Goal: Complete application form

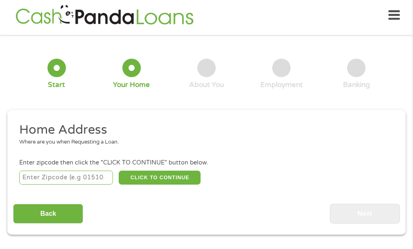
click at [51, 177] on input "number" at bounding box center [66, 177] width 94 height 14
type input "46013"
select select "[US_STATE]"
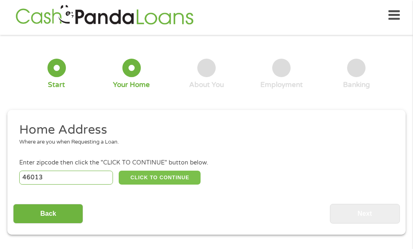
click at [163, 174] on button "CLICK TO CONTINUE" at bounding box center [160, 177] width 82 height 14
type input "46013"
type input "[PERSON_NAME]"
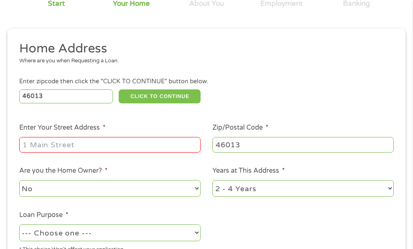
scroll to position [86, 0]
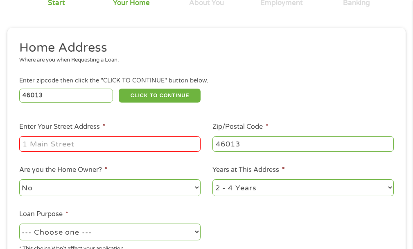
click at [50, 142] on input "Enter Your Street Address *" at bounding box center [109, 144] width 181 height 16
type input "[STREET_ADDRESS]"
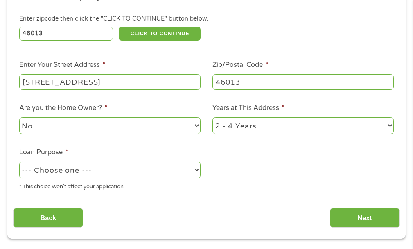
scroll to position [168, 0]
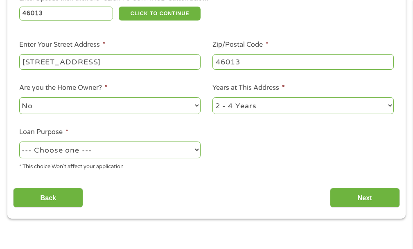
click at [390, 103] on select "1 Year or less 1 - 2 Years 2 - 4 Years Over 4 Years" at bounding box center [303, 105] width 181 height 17
select select "60months"
click at [213, 97] on select "1 Year or less 1 - 2 Years 2 - 4 Years Over 4 Years" at bounding box center [303, 105] width 181 height 17
click at [196, 149] on select "--- Choose one --- Pay Bills Debt Consolidation Home Improvement Major Purchase…" at bounding box center [109, 149] width 181 height 17
select select "medicalexpenses"
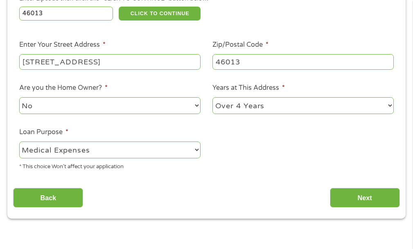
click at [19, 141] on select "--- Choose one --- Pay Bills Debt Consolidation Home Improvement Major Purchase…" at bounding box center [109, 149] width 181 height 17
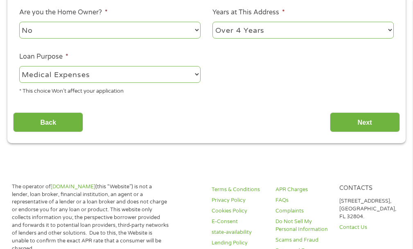
scroll to position [250, 0]
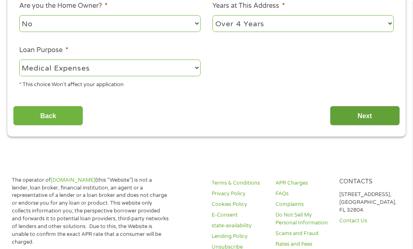
click at [366, 115] on input "Next" at bounding box center [365, 116] width 70 height 20
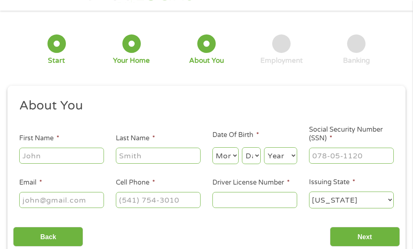
scroll to position [45, 0]
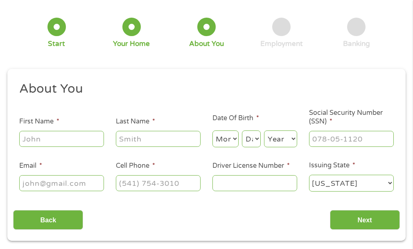
click at [56, 139] on input "First Name *" at bounding box center [61, 139] width 85 height 16
type input "[PERSON_NAME]"
type input "[EMAIL_ADDRESS][DOMAIN_NAME]"
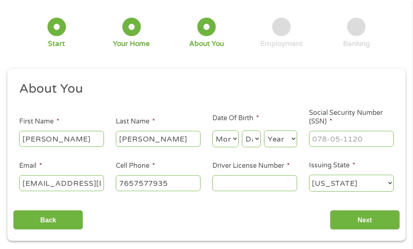
type input "[PHONE_NUMBER]"
click at [237, 144] on select "Month 1 2 3 4 5 6 7 8 9 10 11 12" at bounding box center [226, 138] width 26 height 17
select select "6"
click at [213, 130] on select "Month 1 2 3 4 5 6 7 8 9 10 11 12" at bounding box center [226, 138] width 26 height 17
click at [254, 142] on select "Day 1 2 3 4 5 6 7 8 9 10 11 12 13 14 15 16 17 18 19 20 21 22 23 24 25 26 27 28 …" at bounding box center [251, 138] width 19 height 17
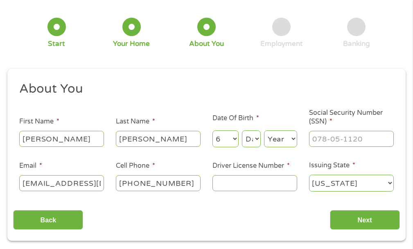
select select "21"
click at [242, 130] on select "Day 1 2 3 4 5 6 7 8 9 10 11 12 13 14 15 16 17 18 19 20 21 22 23 24 25 26 27 28 …" at bounding box center [251, 138] width 19 height 17
click at [294, 137] on select "Year [DATE] 2006 2005 2004 2003 2002 2001 2000 1999 1998 1997 1996 1995 1994 19…" at bounding box center [280, 138] width 33 height 17
select select "1951"
click at [264, 130] on select "Year [DATE] 2006 2005 2004 2003 2002 2001 2000 1999 1998 1997 1996 1995 1994 19…" at bounding box center [280, 138] width 33 height 17
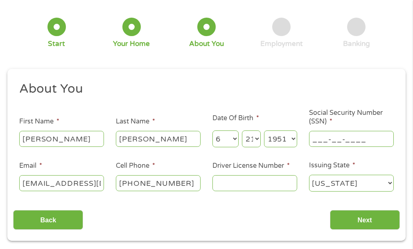
click at [332, 137] on input "___-__-____" at bounding box center [351, 139] width 85 height 16
click at [317, 139] on input "___-__-____" at bounding box center [351, 139] width 85 height 16
click at [327, 140] on input "_30-75-8072" at bounding box center [351, 139] width 85 height 16
click at [372, 138] on input "_30-77-5807" at bounding box center [351, 139] width 85 height 16
type input "___-__-____"
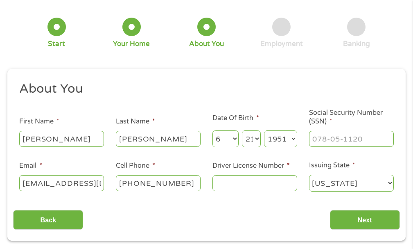
click at [231, 180] on input "Driver License Number *" at bounding box center [255, 183] width 85 height 16
click at [238, 181] on input "Driver License Number *" at bounding box center [255, 183] width 85 height 16
click at [327, 141] on input "___-__-____" at bounding box center [351, 139] width 85 height 16
type input "307-58-0728"
click at [242, 181] on input "Driver License Number *" at bounding box center [255, 183] width 85 height 16
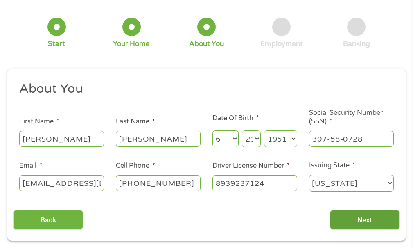
type input "8939237124"
click at [363, 217] on input "Next" at bounding box center [365, 220] width 70 height 20
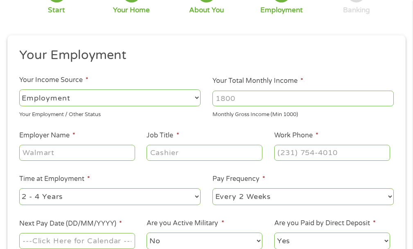
scroll to position [86, 0]
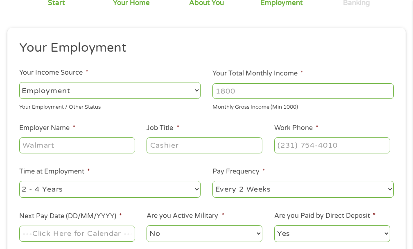
click at [197, 90] on select "--- Choose one --- Employment [DEMOGRAPHIC_DATA] Benefits" at bounding box center [109, 90] width 181 height 17
select select "benefits"
click at [19, 82] on select "--- Choose one --- Employment [DEMOGRAPHIC_DATA] Benefits" at bounding box center [109, 90] width 181 height 17
type input "Other"
type input "[PHONE_NUMBER]"
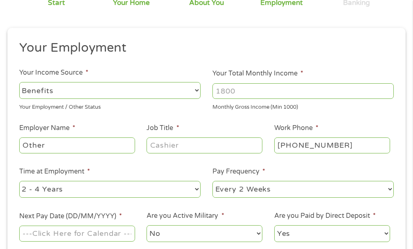
click at [292, 90] on input "Your Total Monthly Income *" at bounding box center [303, 91] width 181 height 16
type input "2615"
click at [126, 149] on input "Other" at bounding box center [77, 145] width 116 height 16
click at [43, 144] on input "Otherretired" at bounding box center [77, 145] width 116 height 16
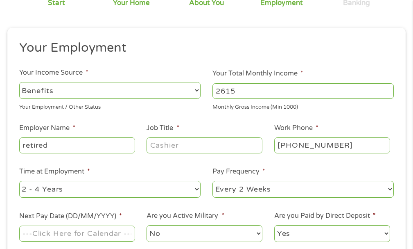
type input "retired"
click at [196, 143] on input "Job Title *" at bounding box center [205, 145] width 116 height 16
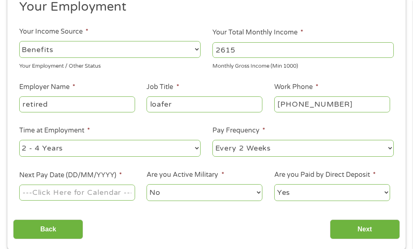
type input "loafer"
click at [196, 148] on select "--- Choose one --- 1 Year or less 1 - 2 Years 2 - 4 Years Over 4 Years" at bounding box center [109, 148] width 181 height 17
select select "60months"
click at [19, 140] on select "--- Choose one --- 1 Year or less 1 - 2 Years 2 - 4 Years Over 4 Years" at bounding box center [109, 148] width 181 height 17
click at [391, 148] on select "--- Choose one --- Every 2 Weeks Every Week Monthly Semi-Monthly" at bounding box center [303, 148] width 181 height 17
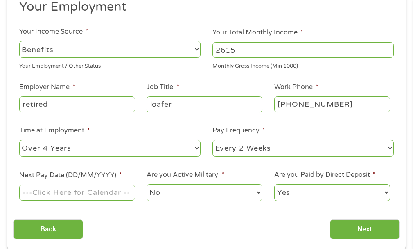
select select "monthly"
click at [213, 140] on select "--- Choose one --- Every 2 Weeks Every Week Monthly Semi-Monthly" at bounding box center [303, 148] width 181 height 17
click at [116, 196] on input "Next Pay Date (DD/MM/YYYY) *" at bounding box center [77, 192] width 116 height 16
click at [103, 190] on input "Next Pay Date (DD/MM/YYYY) *" at bounding box center [77, 192] width 116 height 16
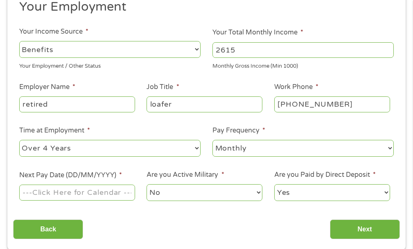
click at [103, 190] on input "Next Pay Date (DD/MM/YYYY) *" at bounding box center [77, 192] width 116 height 16
click at [30, 192] on input "Next Pay Date (DD/MM/YYYY) *" at bounding box center [77, 192] width 116 height 16
click at [30, 190] on input "Next Pay Date (DD/MM/YYYY) *" at bounding box center [77, 192] width 116 height 16
click at [32, 193] on input "0924" at bounding box center [77, 192] width 116 height 16
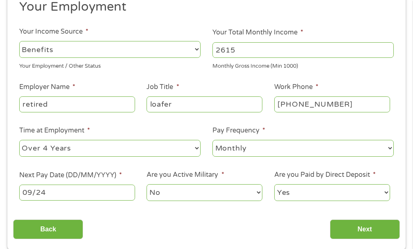
click at [48, 192] on input "09/24" at bounding box center [77, 192] width 116 height 16
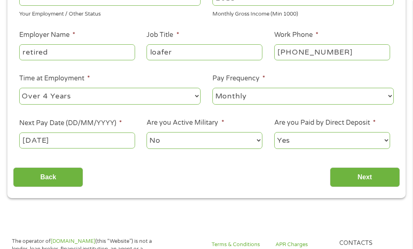
scroll to position [209, 0]
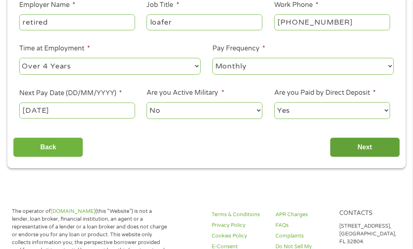
type input "[DATE]"
click at [369, 146] on input "Next" at bounding box center [365, 147] width 70 height 20
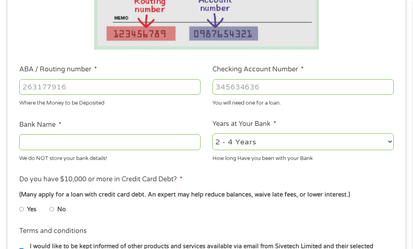
click at [76, 87] on input "ABA / Routing number *" at bounding box center [109, 87] width 181 height 16
click at [31, 87] on input "1931900" at bounding box center [109, 87] width 181 height 16
click at [46, 86] on input "1031900" at bounding box center [109, 87] width 181 height 16
click at [55, 88] on input "103100" at bounding box center [109, 87] width 181 height 16
type input "103100195"
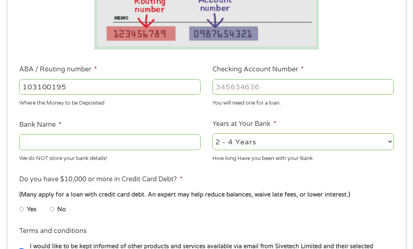
type input "CENTRAL NATIONAL BANK TRUST"
type input "103100195"
click at [269, 84] on input "Checking Account Number *" at bounding box center [303, 87] width 181 height 16
click at [228, 86] on input "6819000" at bounding box center [303, 87] width 181 height 16
click at [246, 86] on input "689000" at bounding box center [303, 87] width 181 height 16
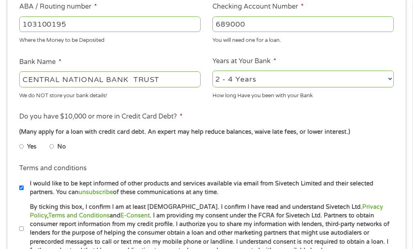
scroll to position [291, 0]
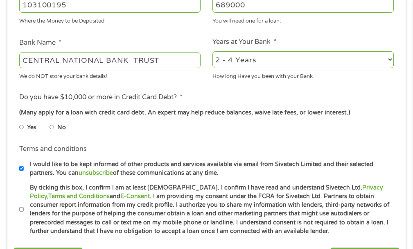
type input "[CREDIT_CARD_NUMBER]"
click at [51, 128] on input "No" at bounding box center [52, 126] width 5 height 13
radio input "true"
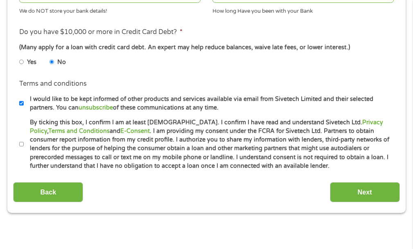
scroll to position [373, 0]
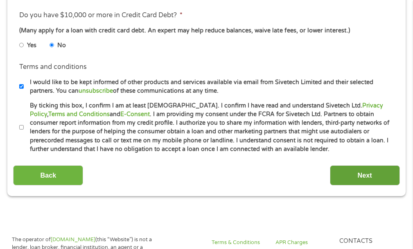
click at [360, 172] on input "Next" at bounding box center [365, 175] width 70 height 20
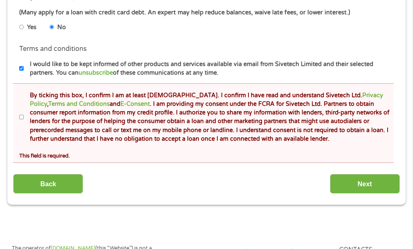
scroll to position [414, 0]
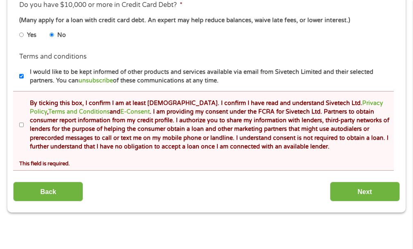
click at [23, 125] on input "By ticking this box, I confirm I am at least [DEMOGRAPHIC_DATA]. I confirm I ha…" at bounding box center [21, 124] width 5 height 13
checkbox input "true"
click at [365, 189] on input "Next" at bounding box center [365, 191] width 70 height 20
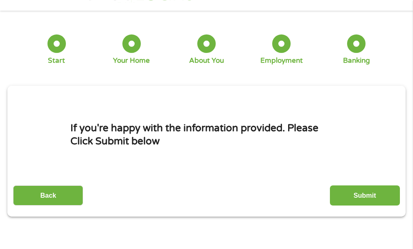
scroll to position [45, 0]
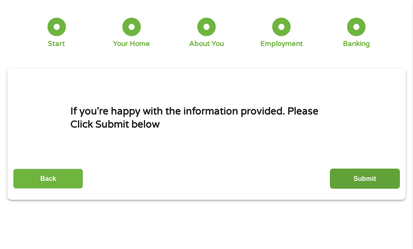
click at [369, 177] on input "Submit" at bounding box center [365, 178] width 70 height 20
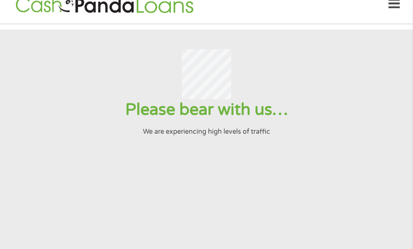
scroll to position [0, 0]
